Goal: Understand process/instructions: Learn how to perform a task or action

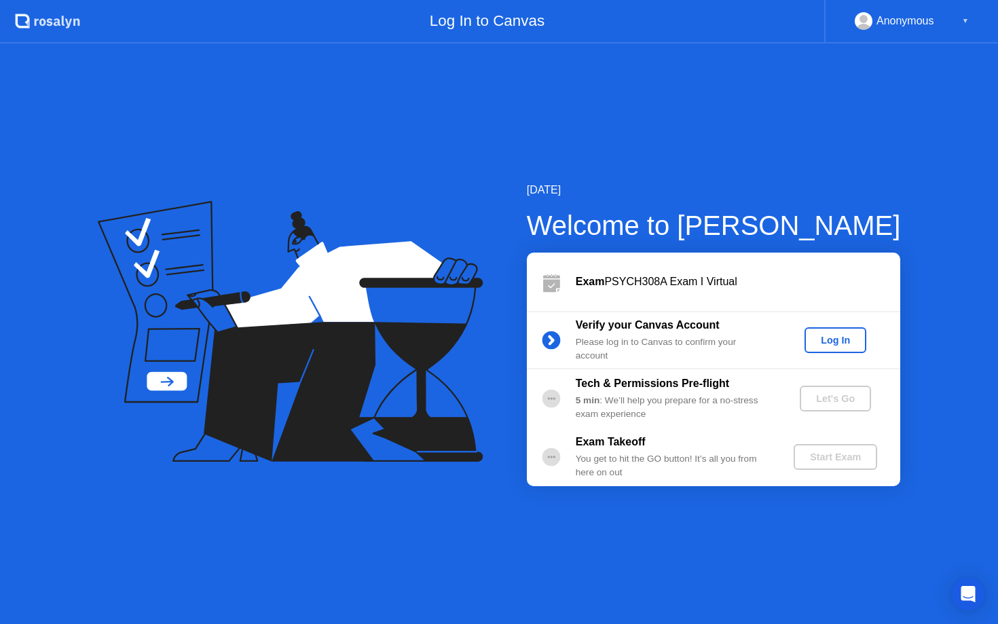
click at [833, 340] on div "Log In" at bounding box center [835, 340] width 51 height 11
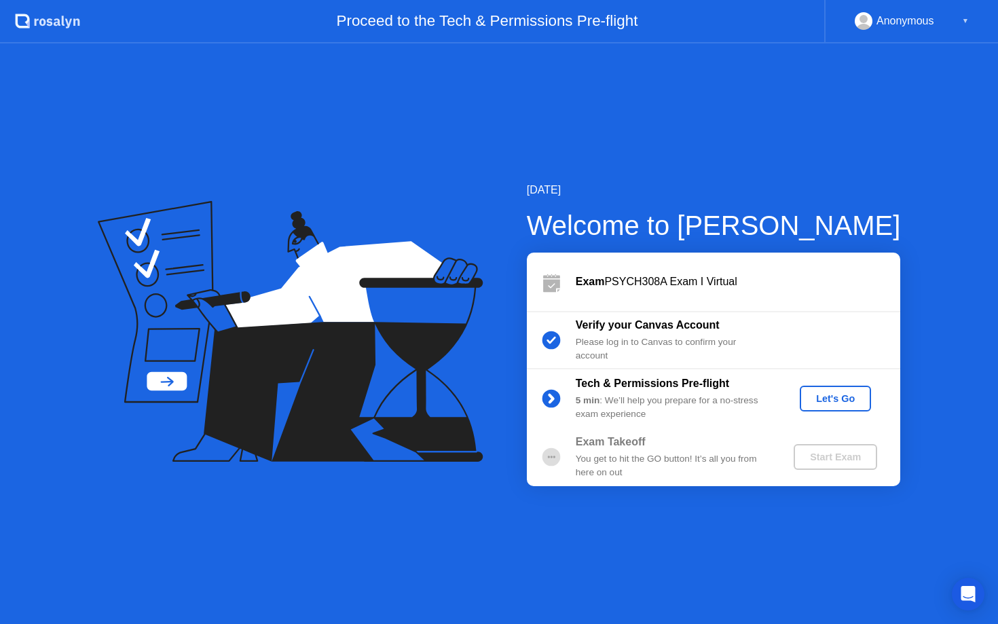
click at [824, 403] on div "Let's Go" at bounding box center [835, 398] width 60 height 11
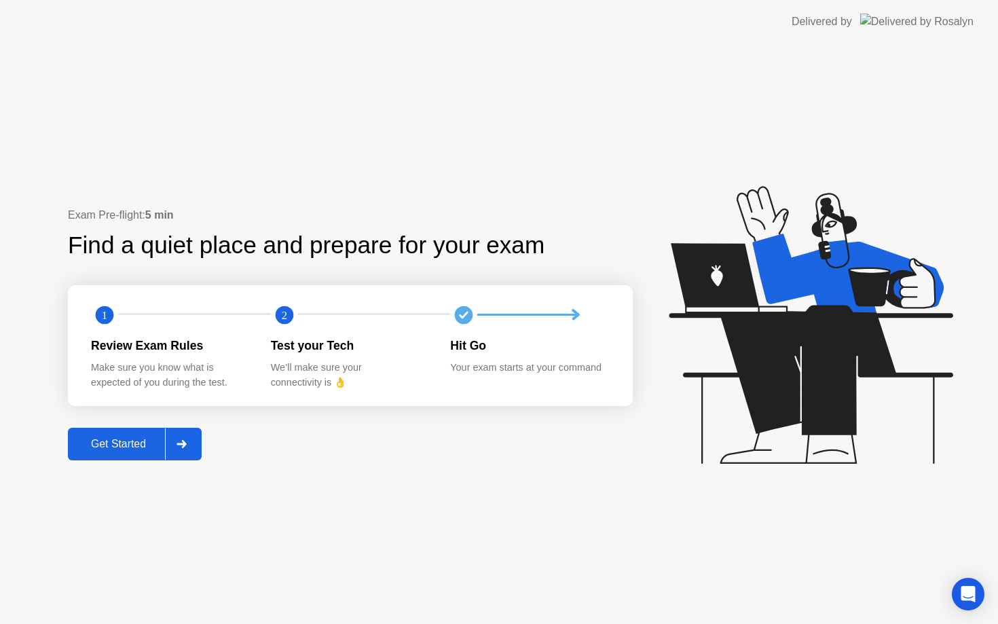
click at [93, 442] on div "Get Started" at bounding box center [118, 444] width 93 height 12
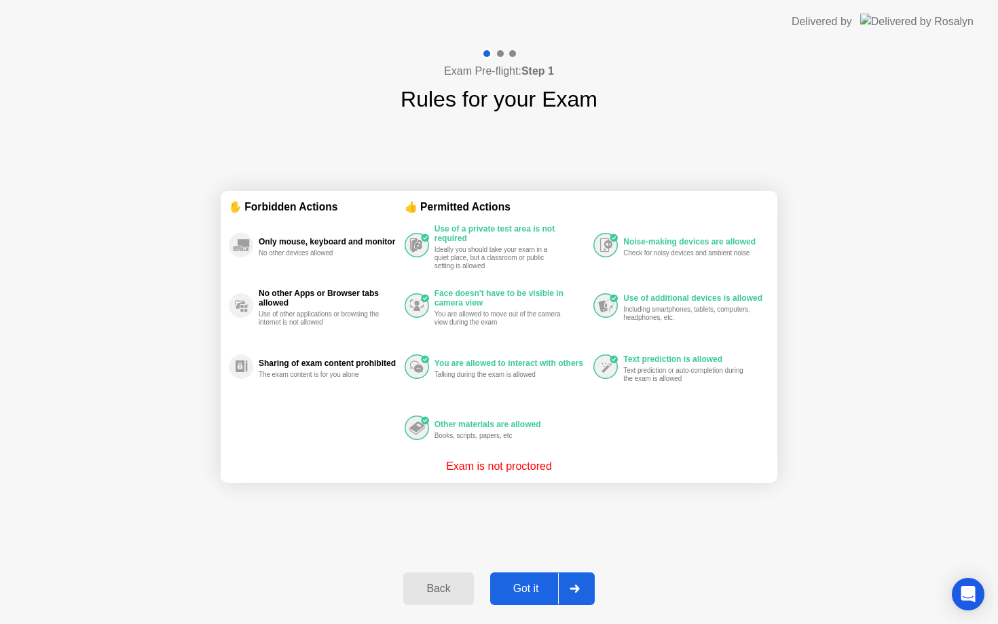
click at [522, 591] on div "Got it" at bounding box center [526, 589] width 64 height 12
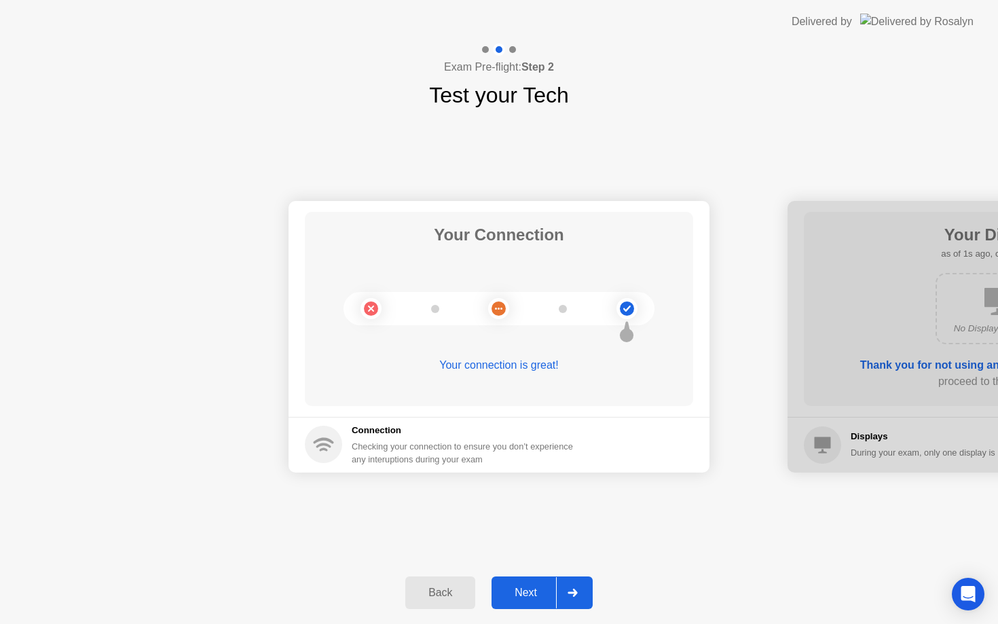
click at [525, 589] on div "Next" at bounding box center [526, 593] width 60 height 12
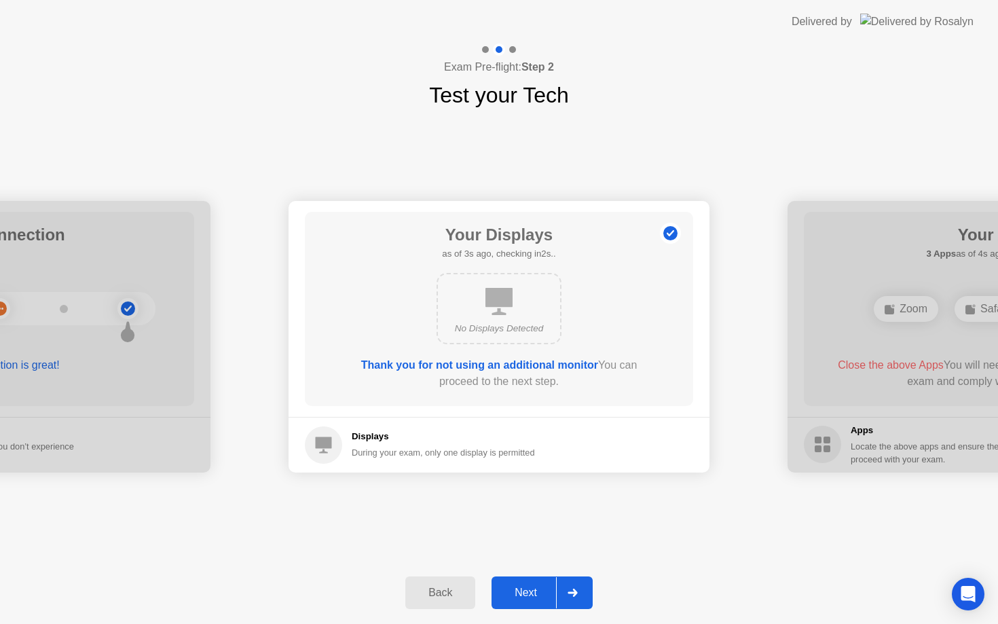
click at [528, 587] on div "Next" at bounding box center [526, 593] width 60 height 12
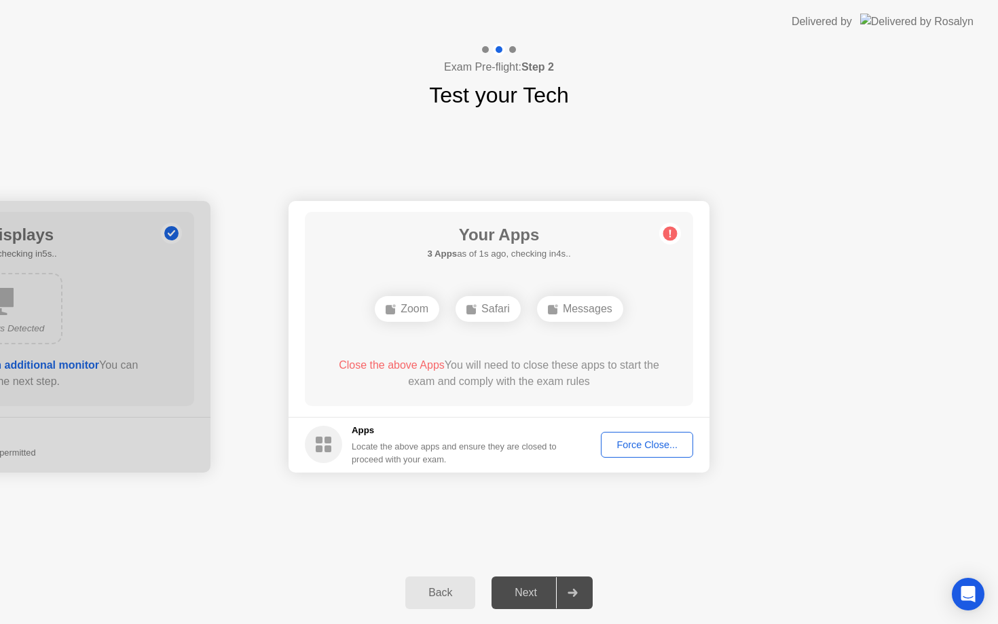
click at [642, 445] on div "Force Close..." at bounding box center [647, 444] width 83 height 11
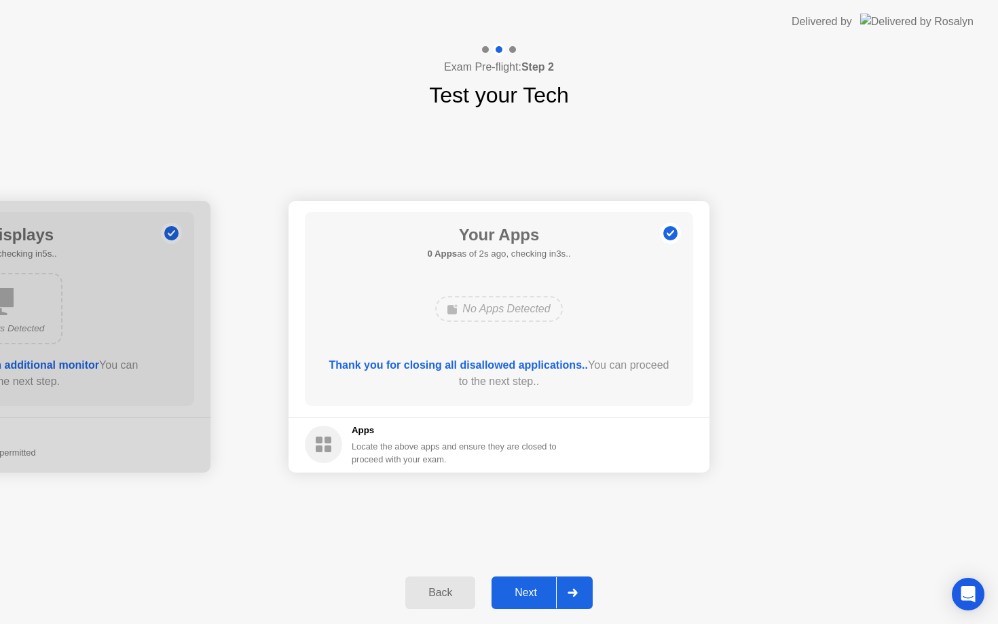
click at [528, 598] on div "Next" at bounding box center [526, 593] width 60 height 12
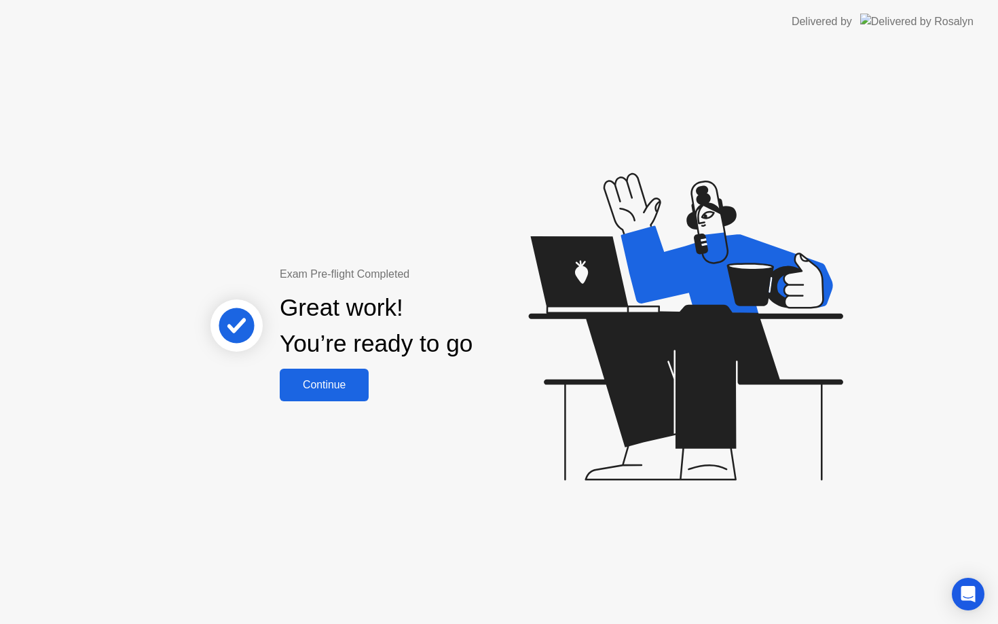
click at [326, 380] on div "Continue" at bounding box center [324, 385] width 81 height 12
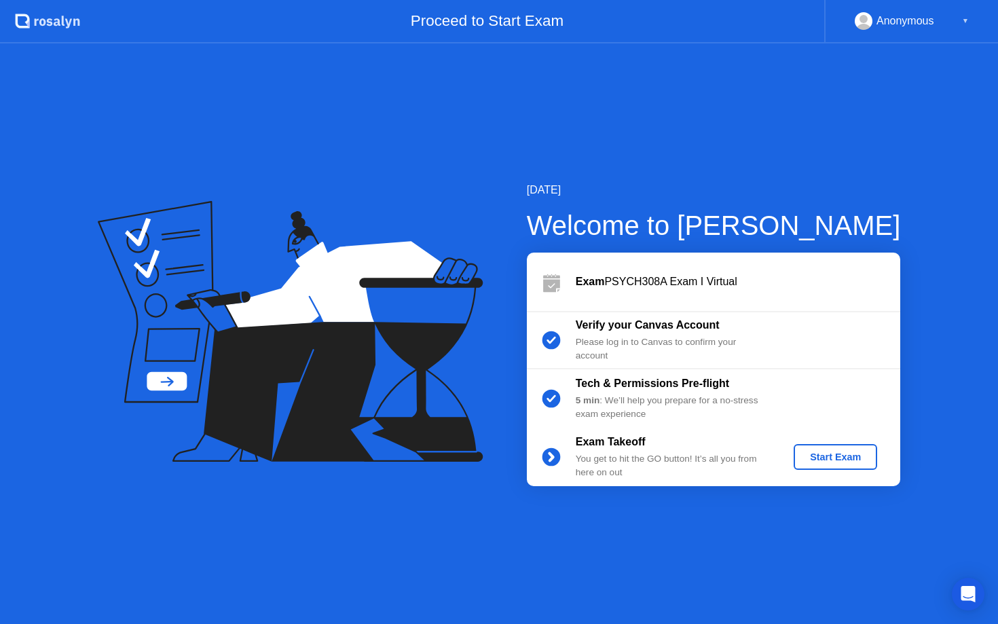
click at [827, 452] on div "Start Exam" at bounding box center [835, 457] width 73 height 11
